Goal: Navigation & Orientation: Go to known website

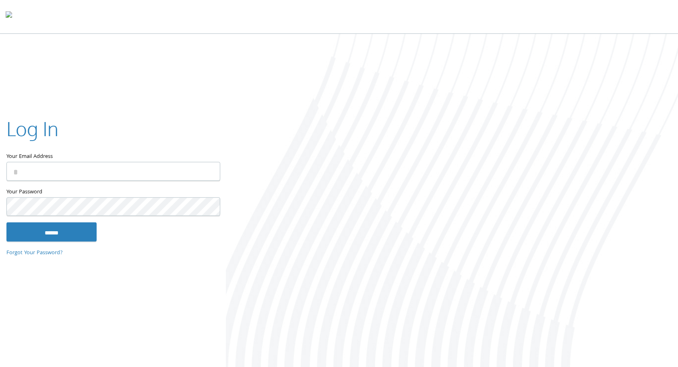
type input "**********"
click at [6, 222] on input "******" at bounding box center [51, 231] width 90 height 19
